Goal: Information Seeking & Learning: Learn about a topic

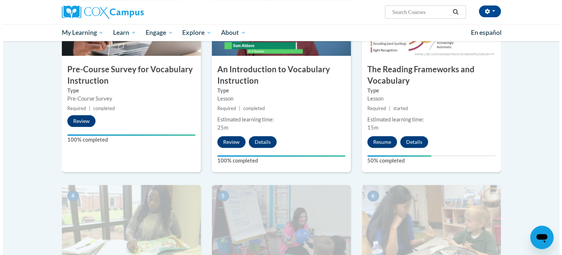
scroll to position [256, 0]
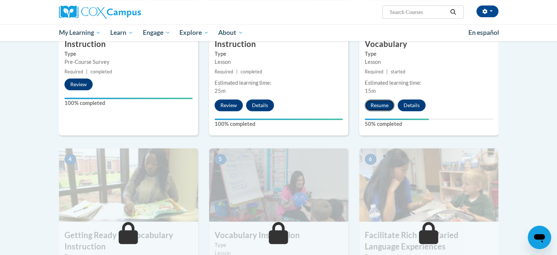
click at [379, 104] on button "Resume" at bounding box center [380, 105] width 30 height 12
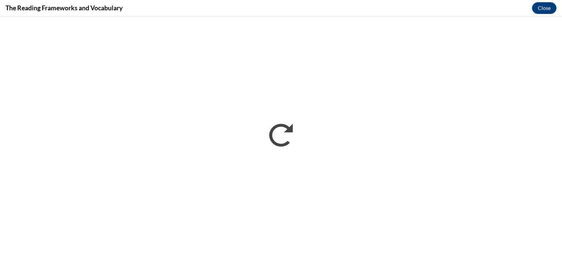
scroll to position [0, 0]
